Goal: Task Accomplishment & Management: Manage account settings

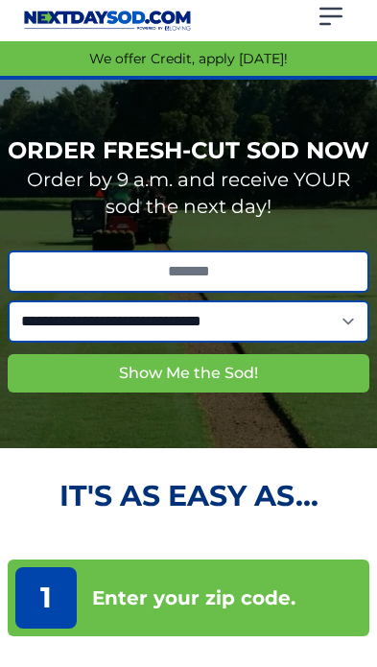
click at [333, 7] on icon "Open sidebar" at bounding box center [331, 16] width 31 height 31
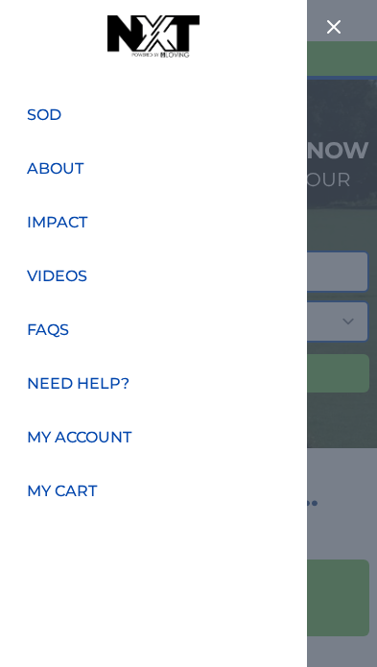
click at [115, 433] on link "My Account" at bounding box center [79, 438] width 128 height 46
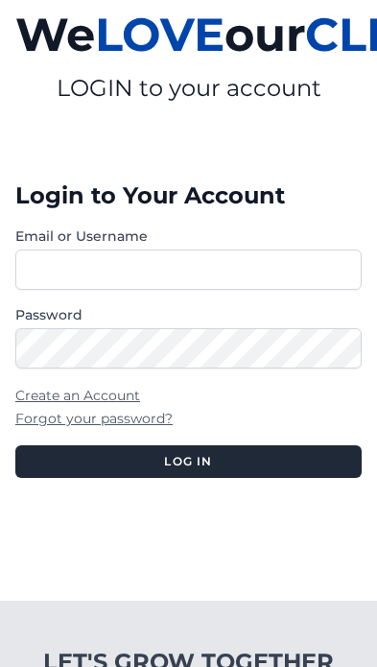
scroll to position [104, 0]
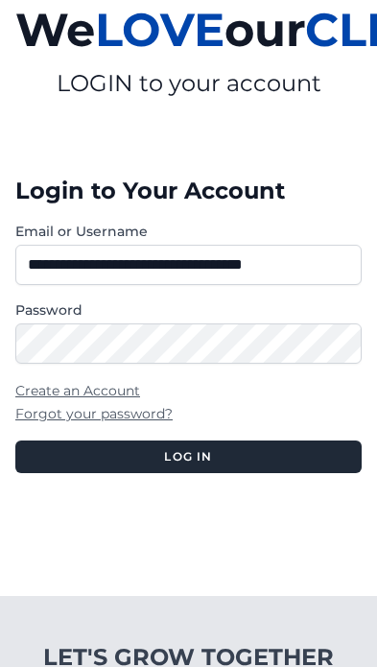
type input "**********"
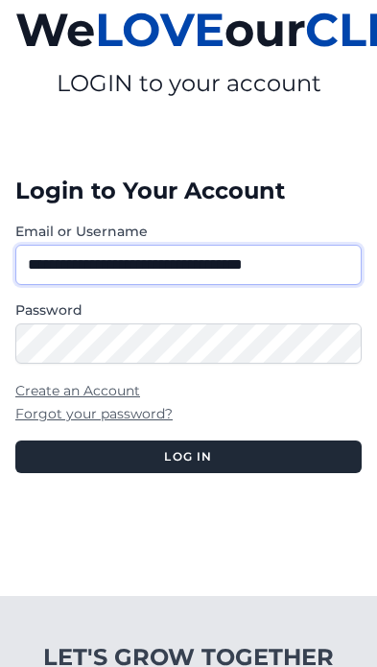
click at [188, 473] on button "Log in" at bounding box center [188, 457] width 347 height 33
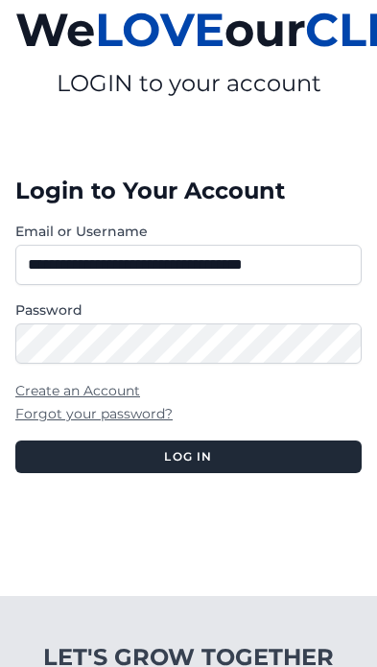
click at [280, 473] on button "Log in" at bounding box center [188, 457] width 347 height 33
